Goal: Task Accomplishment & Management: Complete application form

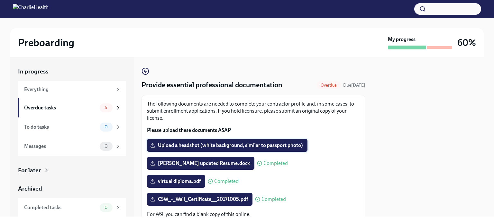
click at [296, 143] on span "Upload a headshot (white background, similar to passport photo)" at bounding box center [226, 145] width 151 height 6
click at [0, 0] on input "Upload a headshot (white background, similar to passport photo)" at bounding box center [0, 0] width 0 height 0
click at [272, 144] on span "Upload a headshot (white background, similar to passport photo)" at bounding box center [226, 145] width 151 height 6
click at [0, 0] on input "Upload a headshot (white background, similar to passport photo)" at bounding box center [0, 0] width 0 height 0
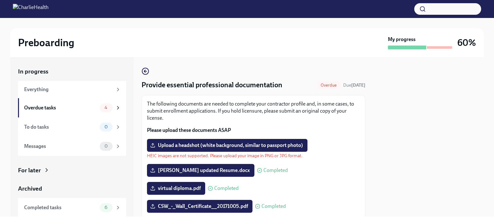
click at [419, 171] on div at bounding box center [428, 137] width 111 height 160
click at [295, 146] on span "Upload a headshot (white background, similar to passport photo)" at bounding box center [226, 145] width 151 height 6
click at [0, 0] on input "Upload a headshot (white background, similar to passport photo)" at bounding box center [0, 0] width 0 height 0
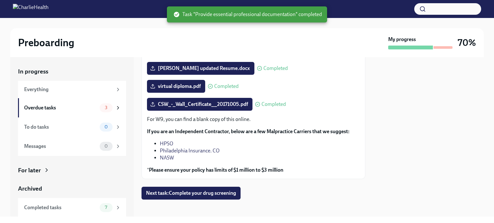
scroll to position [98, 0]
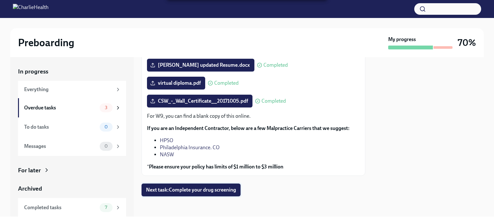
click at [230, 188] on span "Next task : Complete your drug screening" at bounding box center [191, 190] width 90 height 6
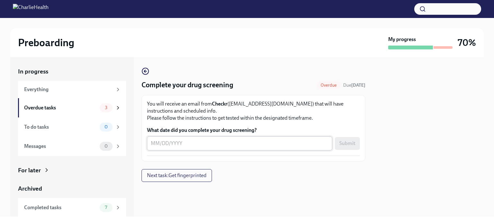
click at [241, 145] on textarea "What date did you complete your drug screening?" at bounding box center [239, 144] width 177 height 8
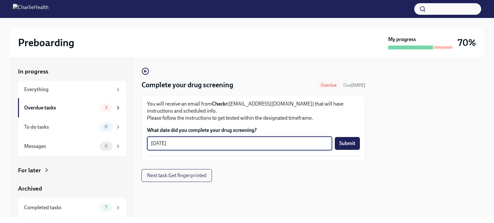
type textarea "[DATE]"
click at [354, 148] on button "Submit" at bounding box center [347, 143] width 25 height 13
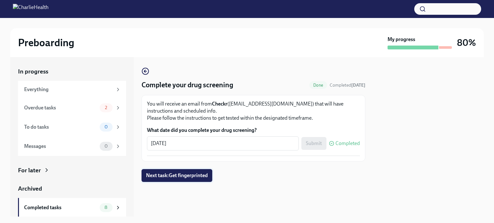
click at [187, 174] on span "Next task : Get fingerprinted" at bounding box center [177, 176] width 62 height 6
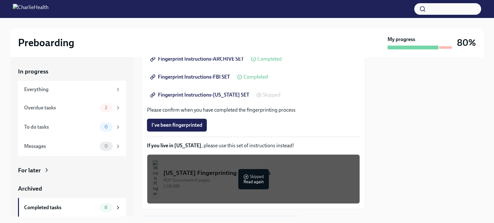
scroll to position [138, 0]
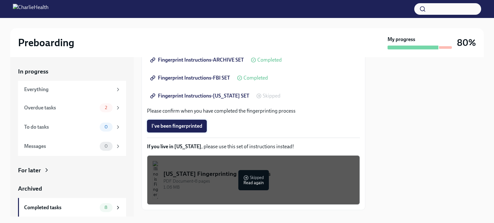
click at [203, 129] on button "I've been fingerprinted" at bounding box center [177, 126] width 60 height 13
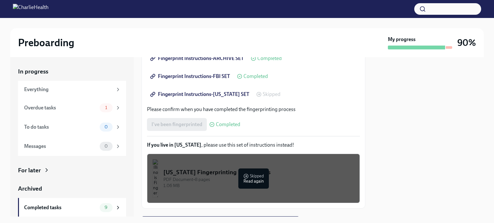
scroll to position [172, 0]
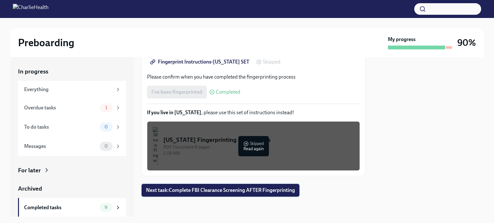
click at [257, 190] on span "Next task : Complete FBI Clearance Screening AFTER Fingerprinting" at bounding box center [220, 190] width 149 height 6
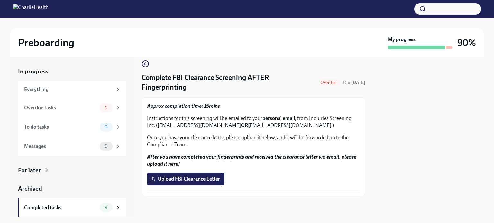
scroll to position [20, 0]
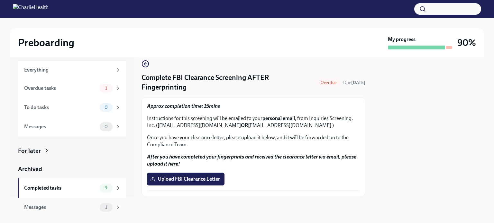
click at [104, 213] on div "Messages 1" at bounding box center [72, 207] width 108 height 19
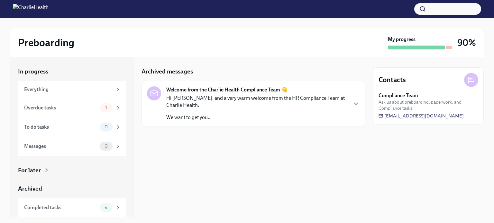
click at [257, 116] on p "We want to get you..." at bounding box center [256, 117] width 181 height 7
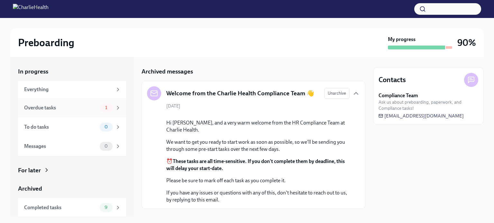
click at [76, 107] on div "Overdue tasks" at bounding box center [60, 107] width 73 height 7
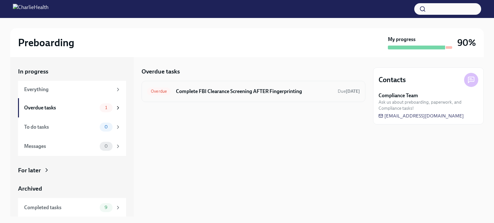
click at [222, 94] on h6 "Complete FBI Clearance Screening AFTER Fingerprinting" at bounding box center [254, 91] width 157 height 7
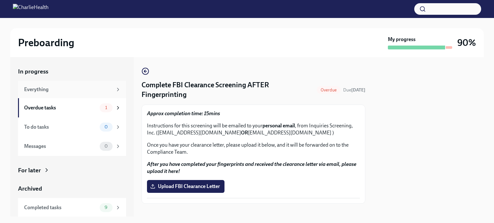
click at [82, 88] on div "Everything" at bounding box center [68, 89] width 88 height 7
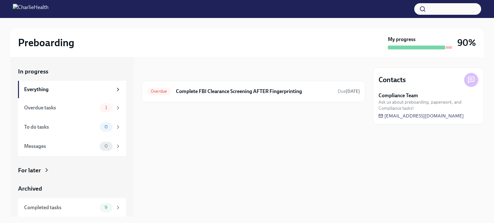
scroll to position [20, 0]
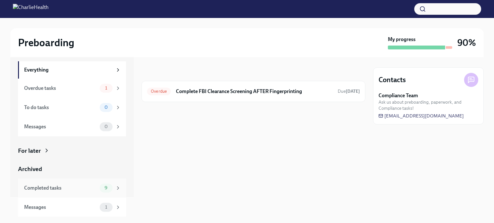
click at [87, 191] on div "Completed tasks" at bounding box center [60, 188] width 73 height 7
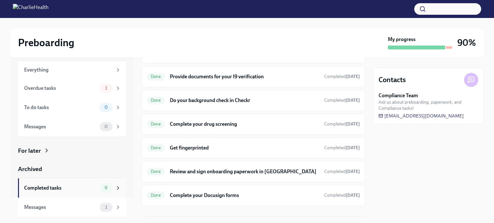
scroll to position [63, 0]
click at [210, 150] on h6 "Get fingerprinted" at bounding box center [244, 147] width 149 height 7
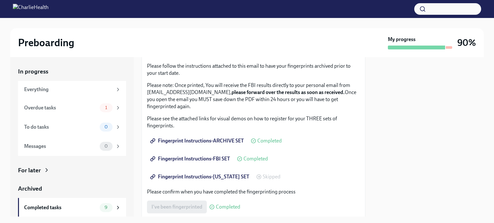
scroll to position [57, 0]
click at [224, 162] on span "Fingerprint Instructions-FBI SET" at bounding box center [190, 159] width 78 height 6
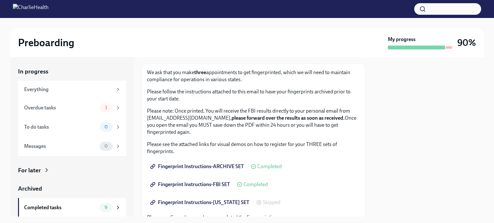
scroll to position [31, 0]
click at [230, 170] on span "Fingerprint Instructions-ARCHIVE SET" at bounding box center [197, 167] width 92 height 6
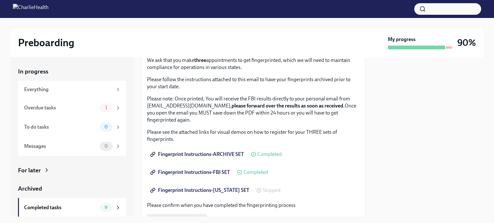
scroll to position [42, 0]
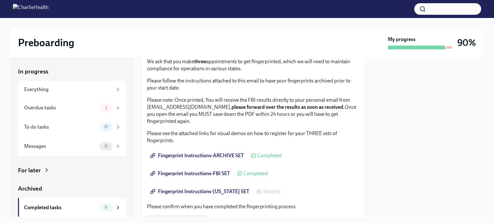
click at [227, 192] on span "Fingerprint Instructions-[US_STATE] SET" at bounding box center [200, 192] width 98 height 6
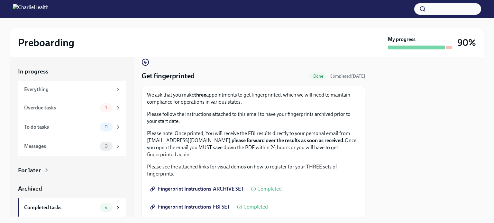
scroll to position [9, 0]
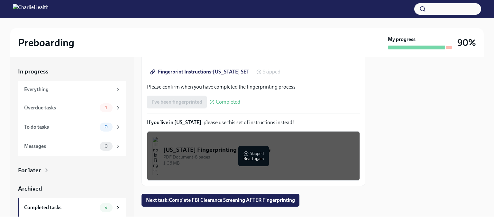
scroll to position [172, 0]
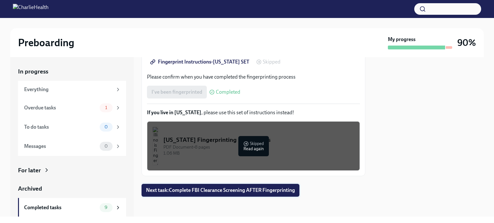
click at [228, 194] on button "Next task : Complete FBI Clearance Screening AFTER Fingerprinting" at bounding box center [220, 190] width 158 height 13
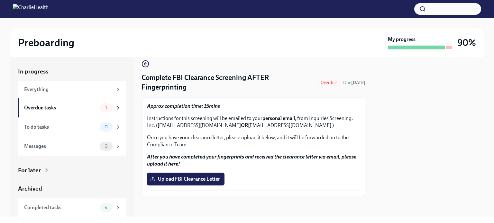
scroll to position [20, 0]
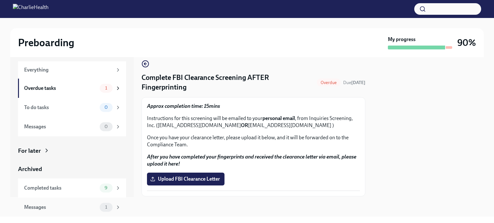
click at [108, 204] on div "1" at bounding box center [110, 207] width 21 height 9
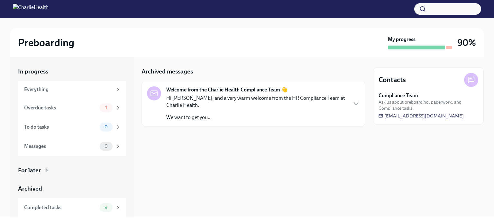
click at [249, 103] on p "Hi Mara, and a very warm welcome from the HR Compliance Team at Charlie Health." at bounding box center [256, 102] width 181 height 14
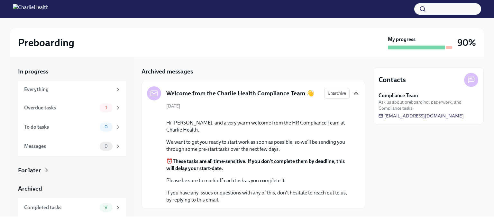
click at [354, 94] on icon "button" at bounding box center [356, 94] width 4 height 2
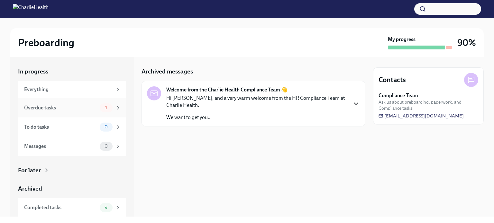
click at [105, 106] on span "1" at bounding box center [106, 107] width 10 height 5
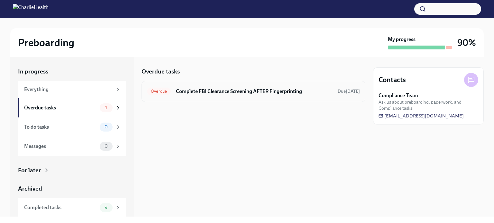
click at [267, 91] on h6 "Complete FBI Clearance Screening AFTER Fingerprinting" at bounding box center [254, 91] width 157 height 7
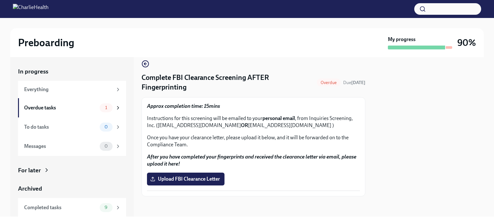
scroll to position [6, 0]
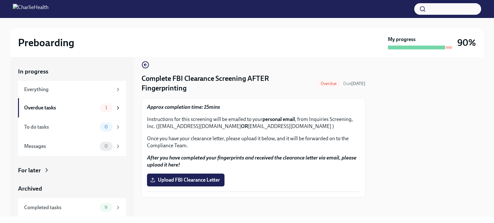
click at [254, 92] on h4 "Complete FBI Clearance Screening AFTER Fingerprinting" at bounding box center [227, 83] width 173 height 19
click at [210, 159] on strong "After you have completed your fingerprints and received the clearance letter vi…" at bounding box center [251, 161] width 209 height 13
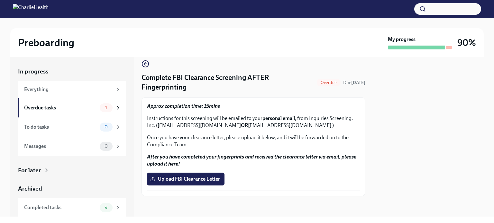
scroll to position [20, 0]
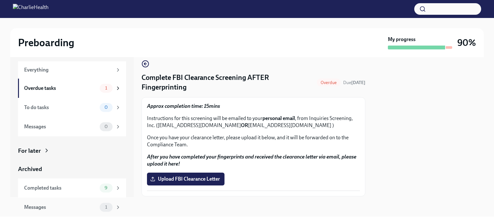
click at [101, 206] on span "1" at bounding box center [106, 207] width 10 height 5
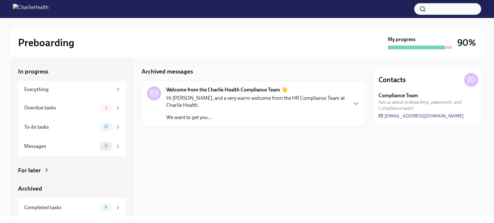
click at [236, 101] on p "Hi [PERSON_NAME], and a very warm welcome from the HR Compliance Team at Charli…" at bounding box center [256, 102] width 181 height 14
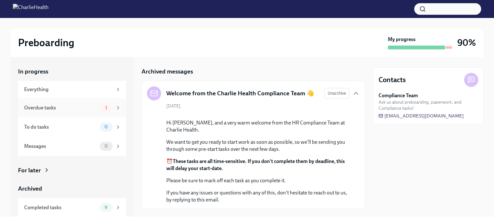
click at [74, 112] on div "Overdue tasks 1" at bounding box center [72, 108] width 97 height 9
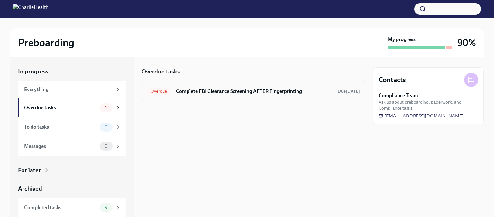
click at [265, 94] on h6 "Complete FBI Clearance Screening AFTER Fingerprinting" at bounding box center [254, 91] width 157 height 7
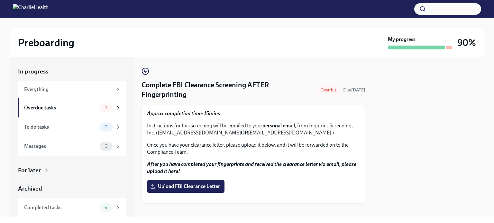
scroll to position [7, 0]
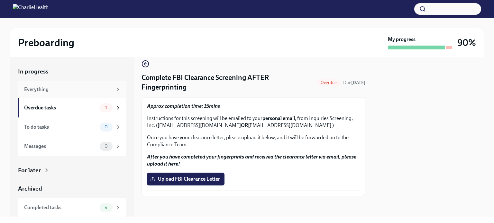
click at [91, 91] on div "Everything" at bounding box center [68, 89] width 88 height 7
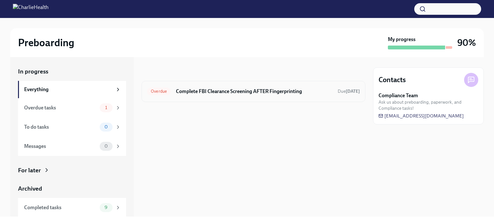
click at [302, 95] on h6 "Complete FBI Clearance Screening AFTER Fingerprinting" at bounding box center [254, 91] width 157 height 7
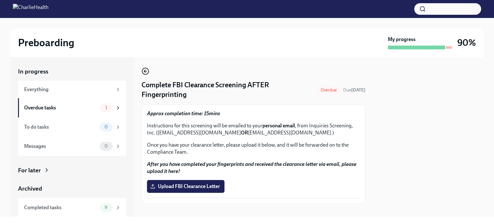
click at [144, 71] on icon "button" at bounding box center [144, 71] width 1 height 3
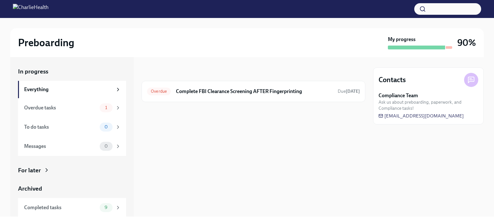
scroll to position [20, 0]
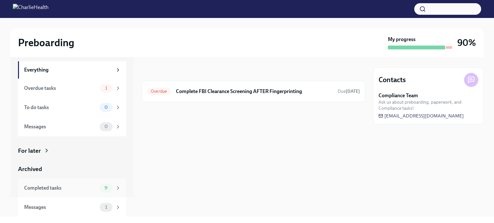
click at [104, 191] on div "9" at bounding box center [106, 188] width 13 height 9
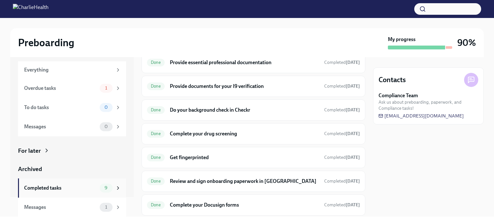
scroll to position [52, 0]
click at [204, 160] on h6 "Get fingerprinted" at bounding box center [244, 158] width 149 height 7
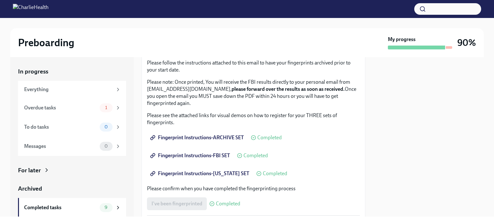
scroll to position [61, 0]
click at [229, 174] on span "Fingerprint Instructions-[US_STATE] SET" at bounding box center [200, 173] width 98 height 6
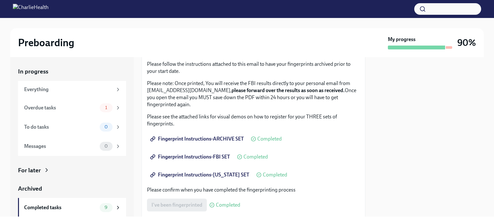
scroll to position [59, 0]
click at [222, 177] on span "Fingerprint Instructions-[US_STATE] SET" at bounding box center [200, 175] width 98 height 6
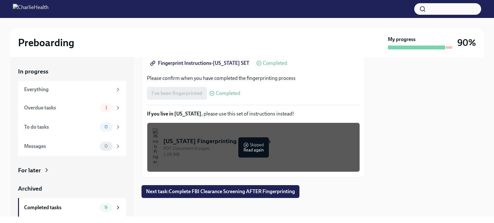
scroll to position [168, 0]
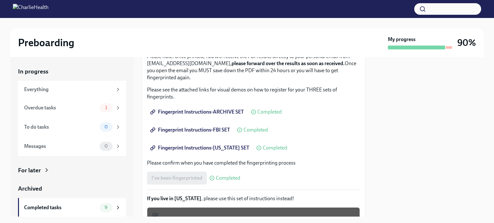
scroll to position [86, 0]
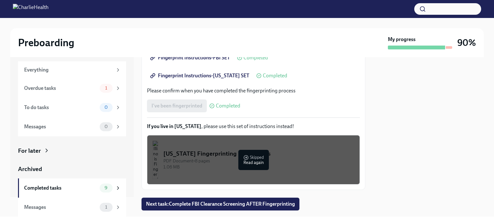
scroll to position [172, 0]
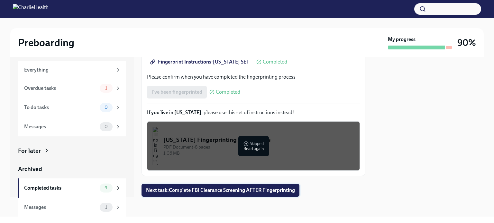
click at [294, 192] on span "Next task : Complete FBI Clearance Screening AFTER Fingerprinting" at bounding box center [220, 190] width 149 height 6
